Goal: Task Accomplishment & Management: Manage account settings

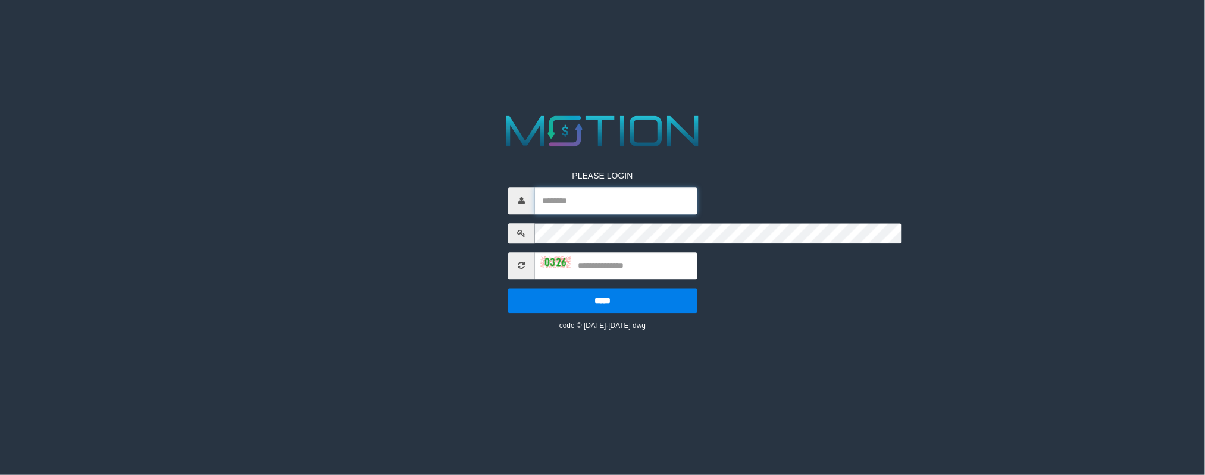
type input "*******"
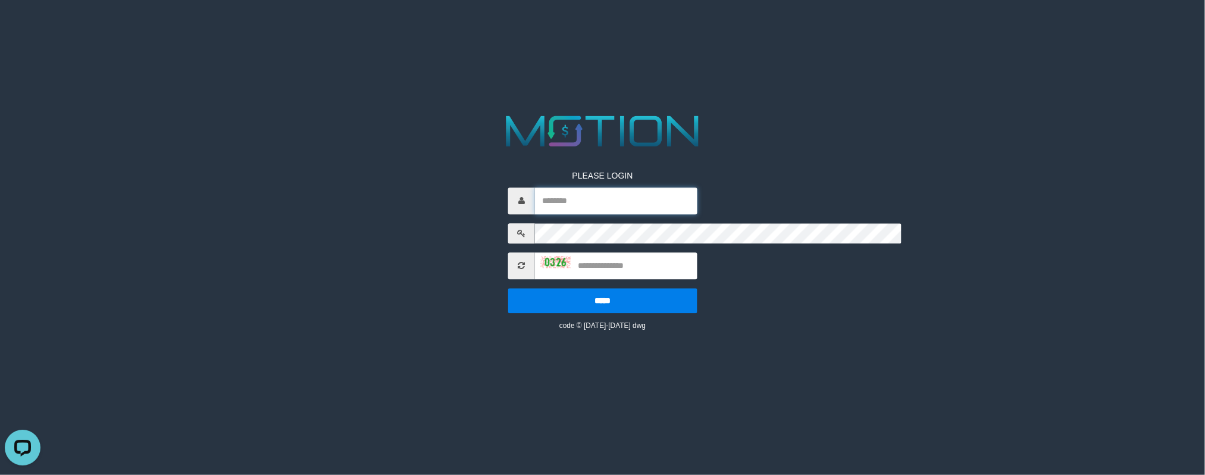
type input "*******"
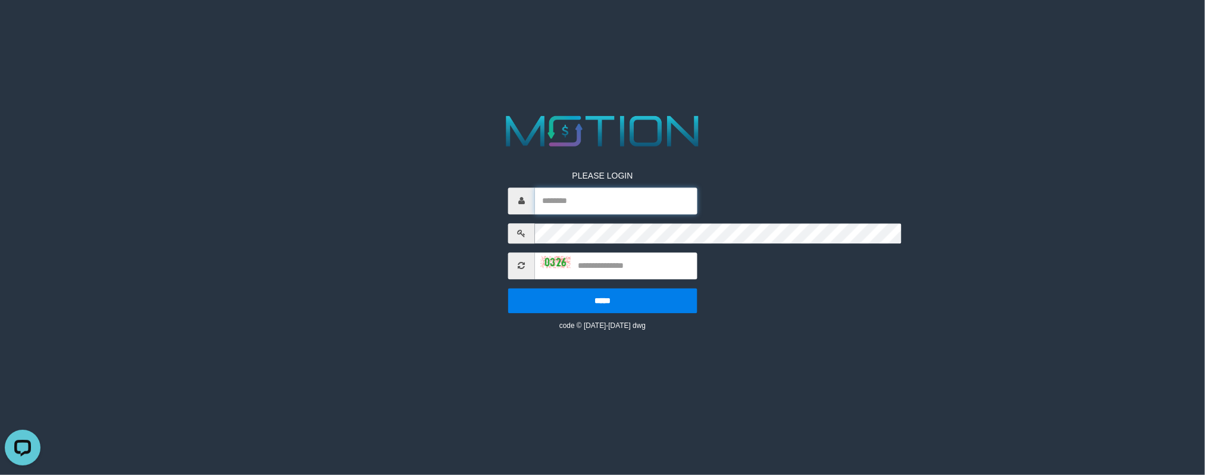
type input "*******"
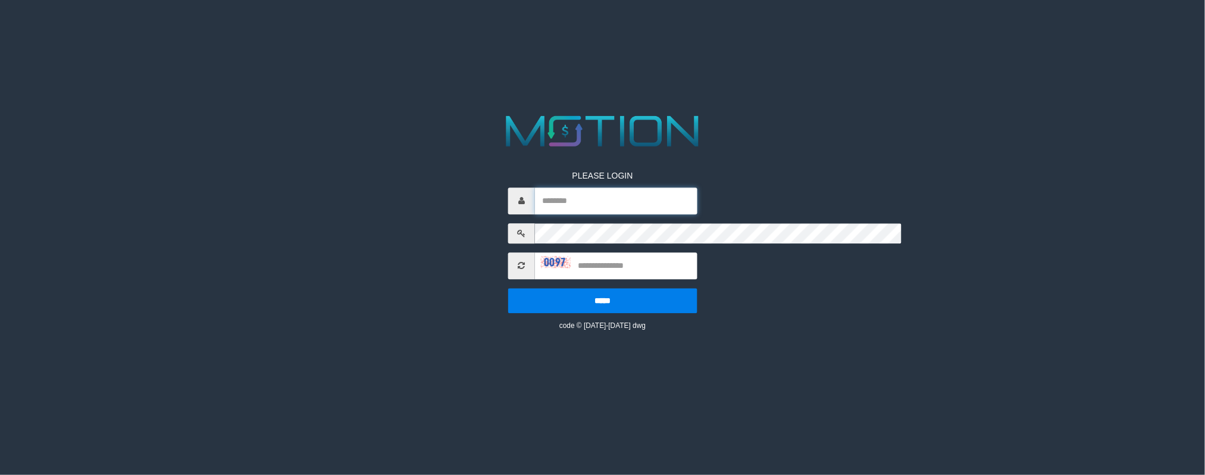
type input "*******"
